Goal: Obtain resource: Obtain resource

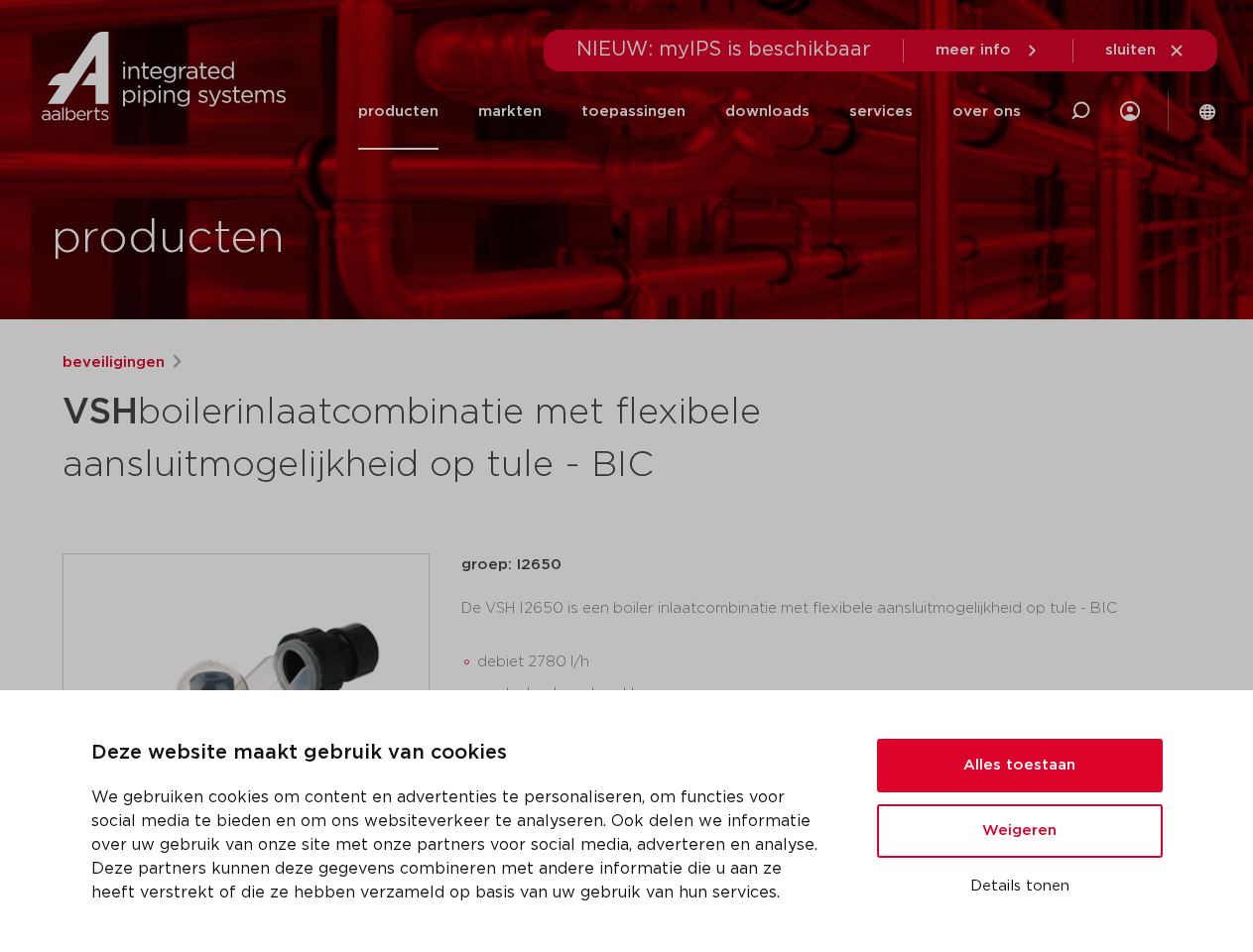
click at [626, 476] on h1 "VSH boilerinlaatcombinatie met flexibele aansluitmogelijkheid op tule - BIC" at bounding box center [435, 437] width 746 height 107
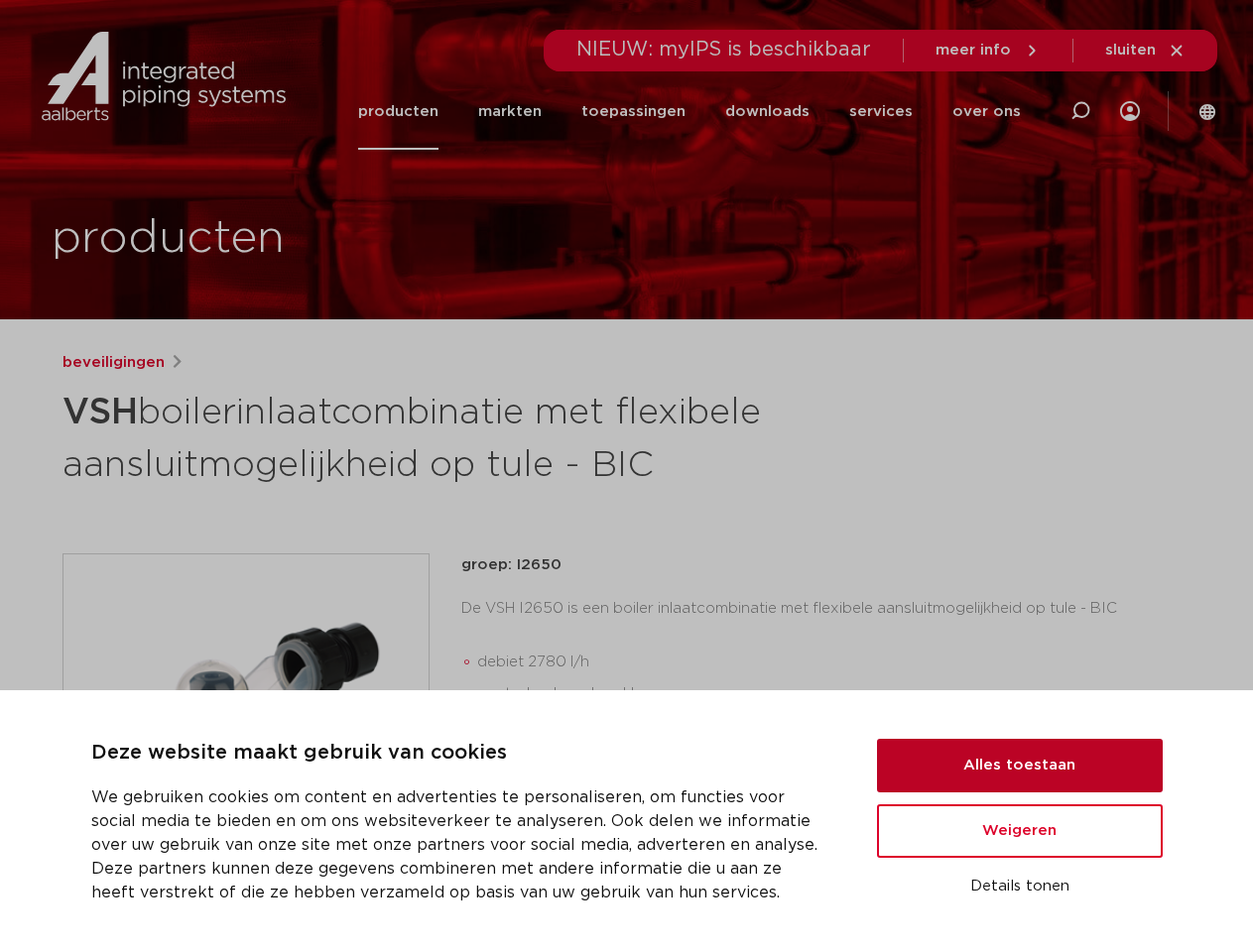
click at [1020, 766] on button "Alles toestaan" at bounding box center [1020, 766] width 286 height 54
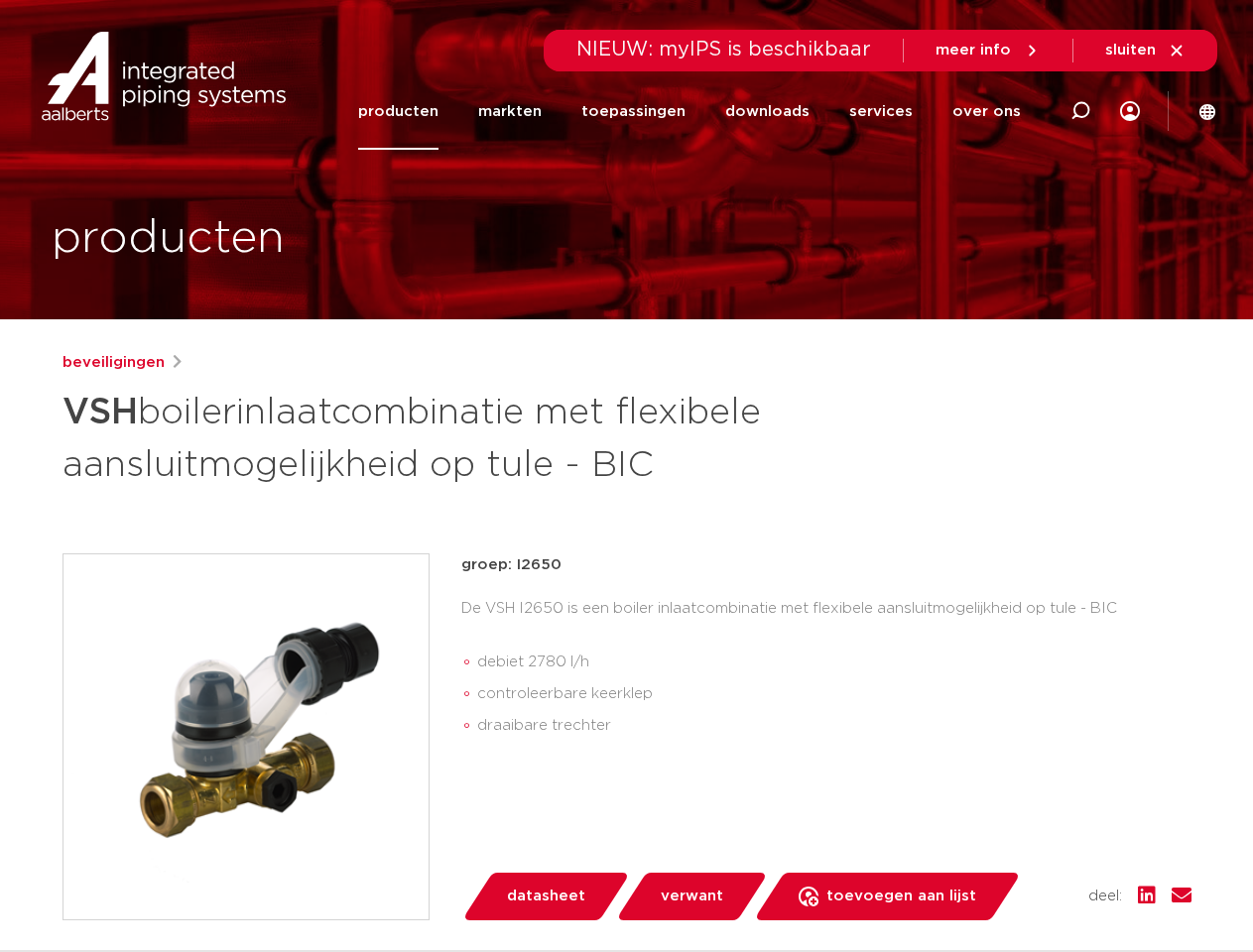
click at [1020, 831] on div "groep: I2650 De VSH I2650 is een boiler inlaatcombinatie met flexibele aansluit…" at bounding box center [827, 738] width 731 height 367
click at [1020, 886] on div "datasheet verwant toevoegen aan lijst opslaan in my IPS verwijder uit lijst" at bounding box center [835, 896] width 715 height 48
click at [700, 111] on li "toepassingen" at bounding box center [633, 111] width 144 height 76
click at [1080, 111] on icon at bounding box center [1080, 111] width 24 height 24
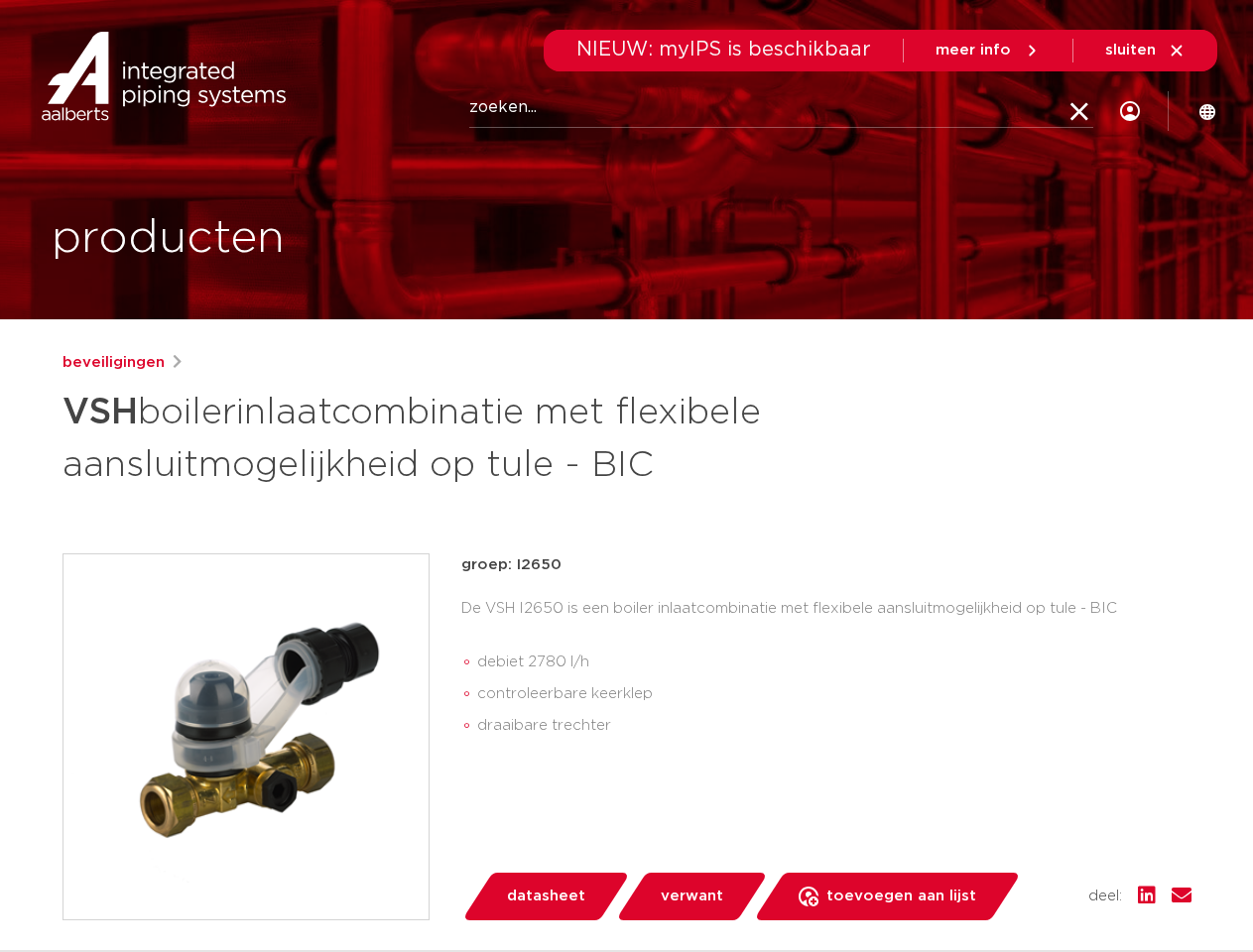
click at [1146, 51] on span "sluiten" at bounding box center [1130, 50] width 51 height 15
